Goal: Check status: Check status

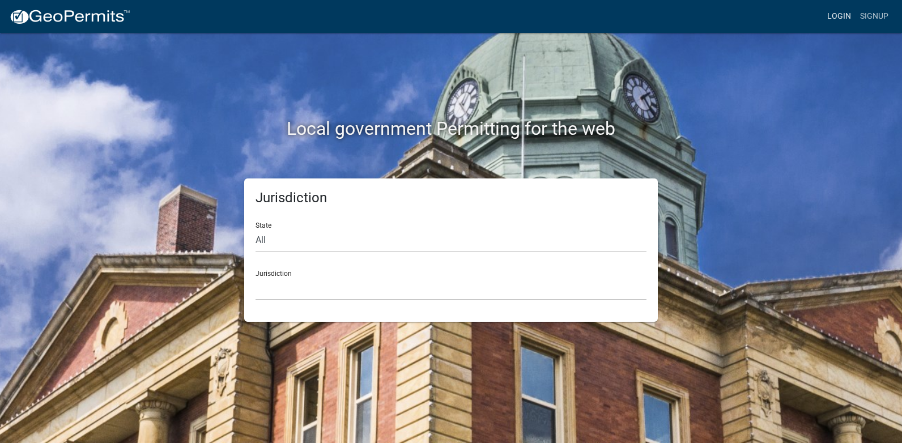
click at [840, 11] on link "Login" at bounding box center [839, 17] width 33 height 22
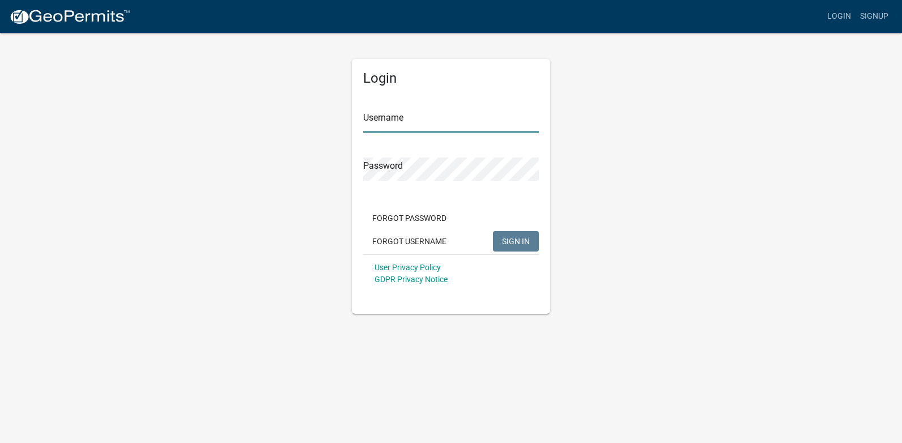
click at [413, 118] on input "Username" at bounding box center [451, 120] width 176 height 23
type input "nankab2007"
click at [493, 231] on button "SIGN IN" at bounding box center [516, 241] width 46 height 20
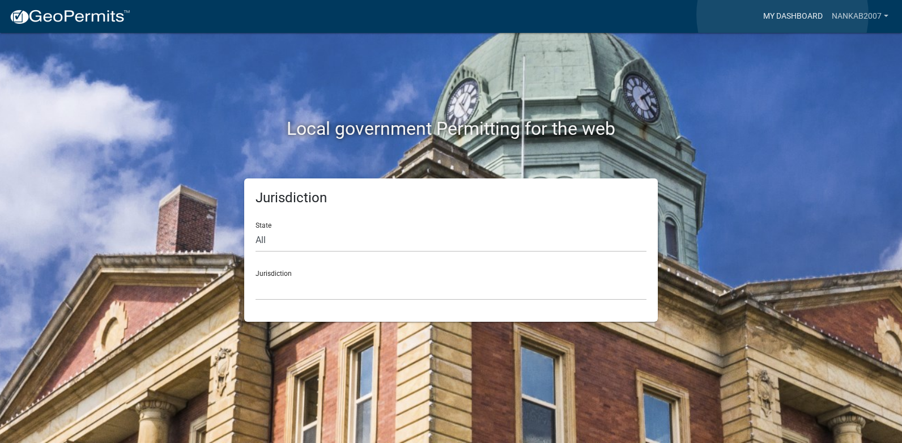
click at [782, 15] on link "My Dashboard" at bounding box center [793, 17] width 69 height 22
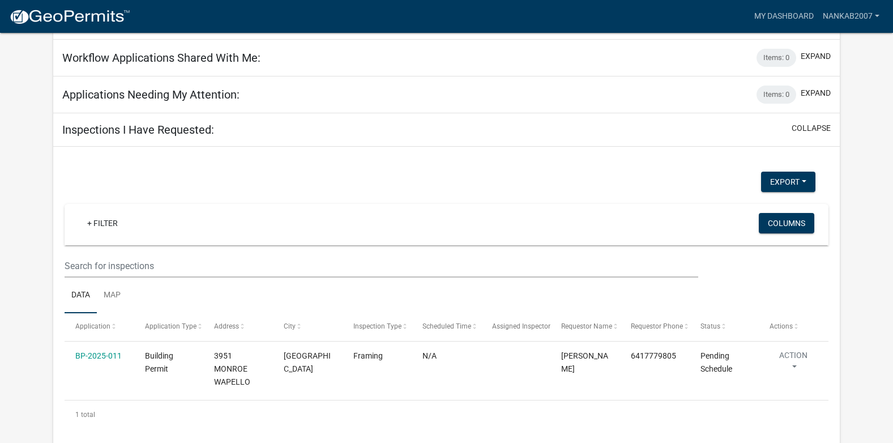
scroll to position [373, 0]
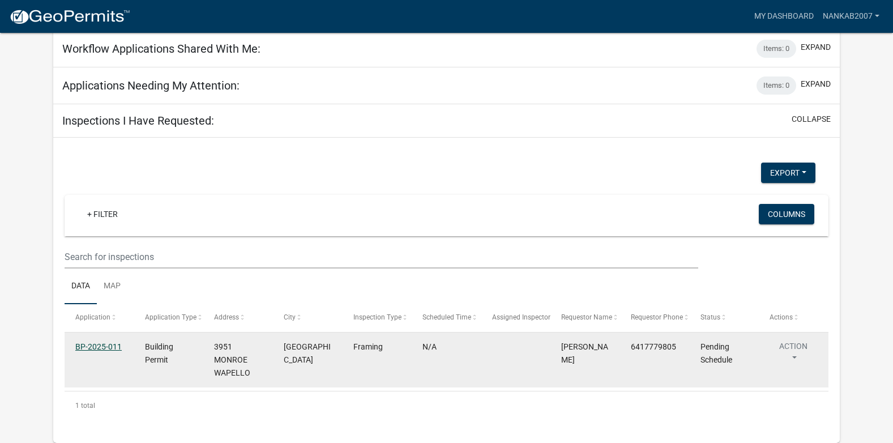
click at [93, 343] on link "BP-2025-011" at bounding box center [98, 346] width 46 height 9
